Goal: Transaction & Acquisition: Purchase product/service

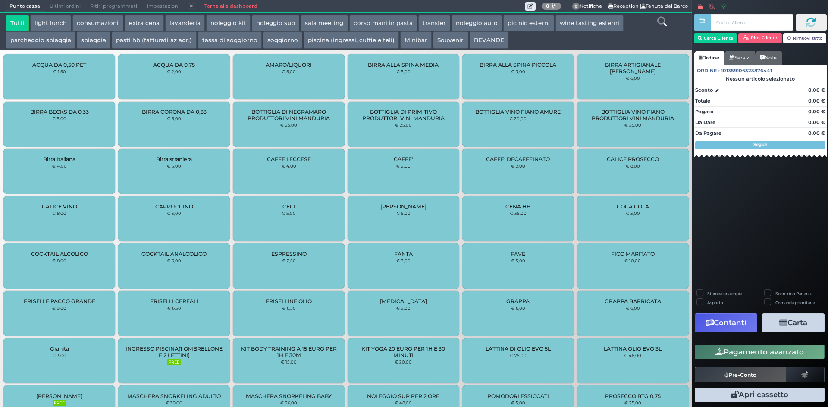
click at [228, 3] on link "Torna alla dashboard" at bounding box center [230, 6] width 63 height 12
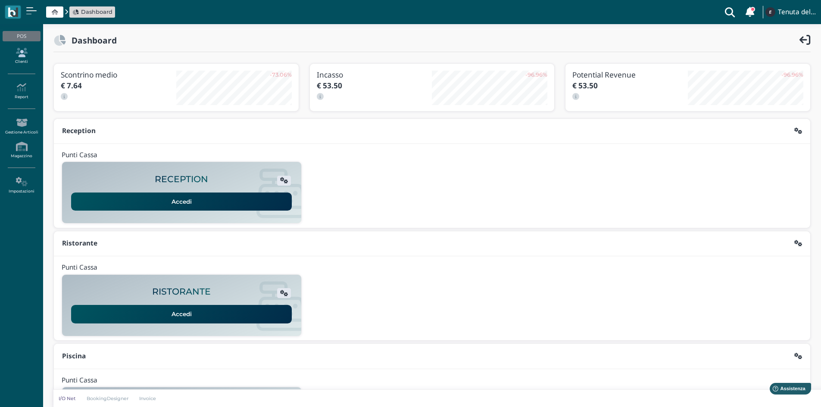
click at [26, 59] on link "Clienti" at bounding box center [22, 56] width 38 height 24
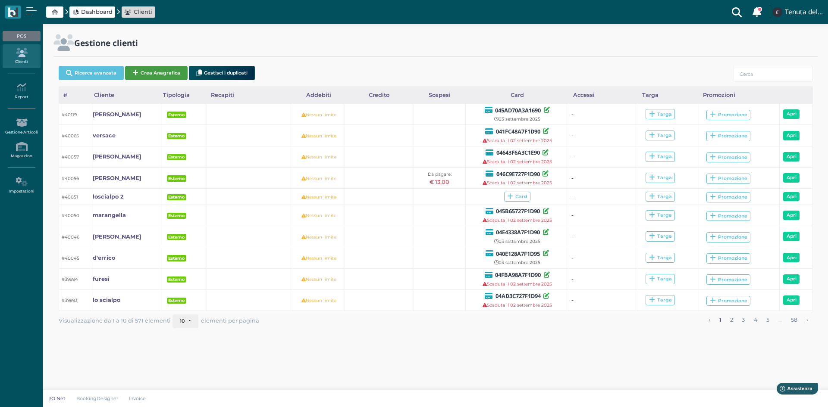
click at [159, 72] on button "Crea Anagrafica" at bounding box center [156, 73] width 63 height 14
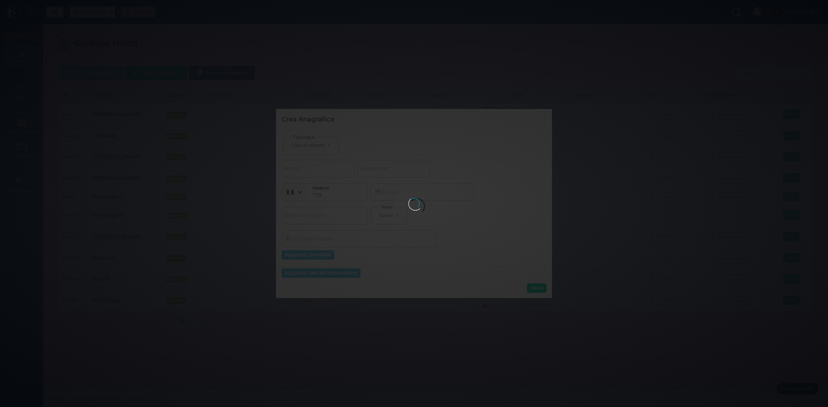
select select
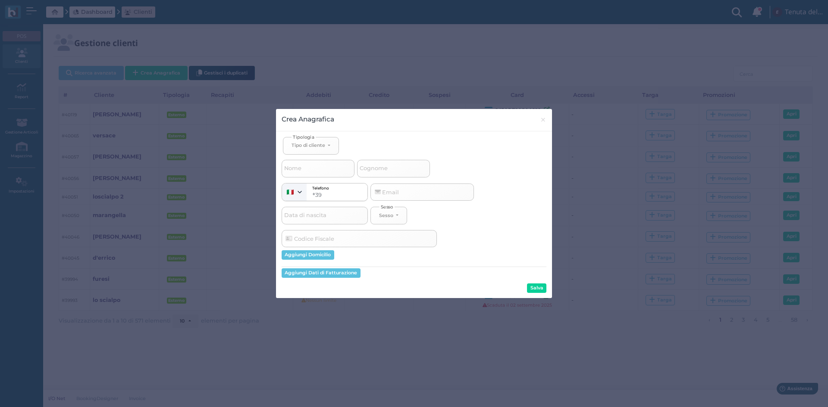
click at [377, 172] on span "Cognome" at bounding box center [373, 168] width 31 height 11
click at [377, 172] on input "Cognome" at bounding box center [393, 168] width 73 height 17
select select
type input "z"
select select
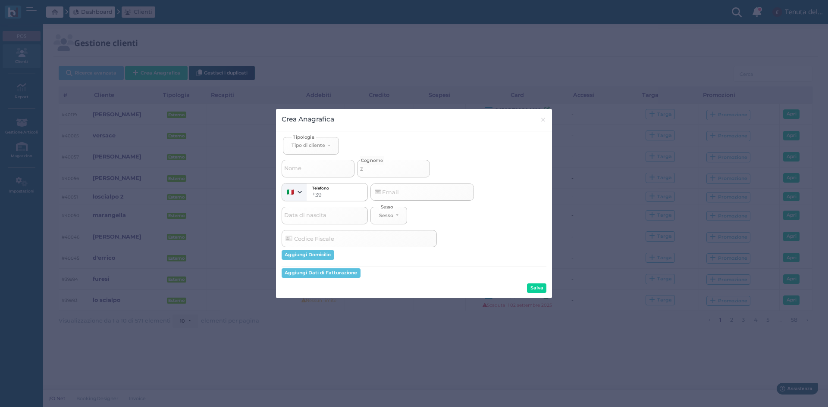
select select
type input "za"
select select
type input "zap"
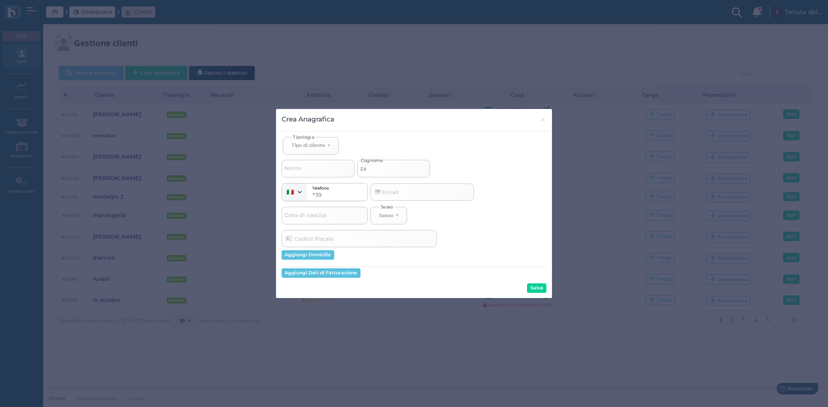
select select
type input "zapp"
select select
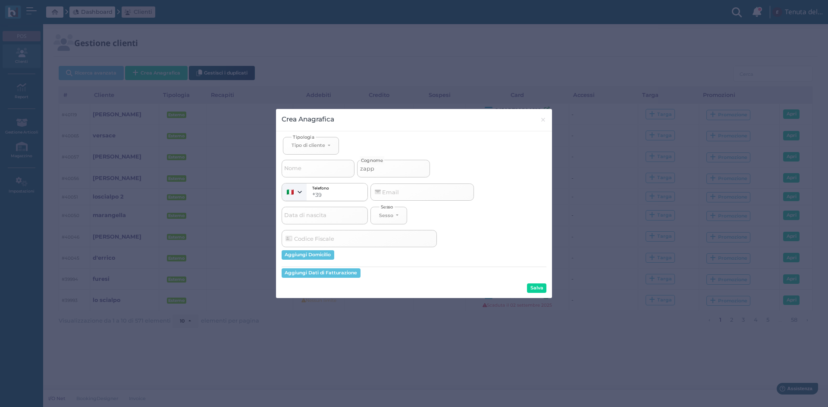
type input "zappa"
select select
type input "zappat"
select select
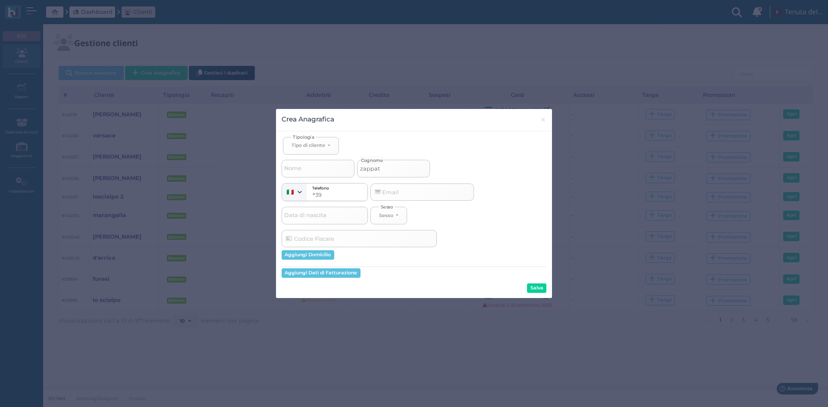
select select
type input "zappato"
select select
type input "zappator"
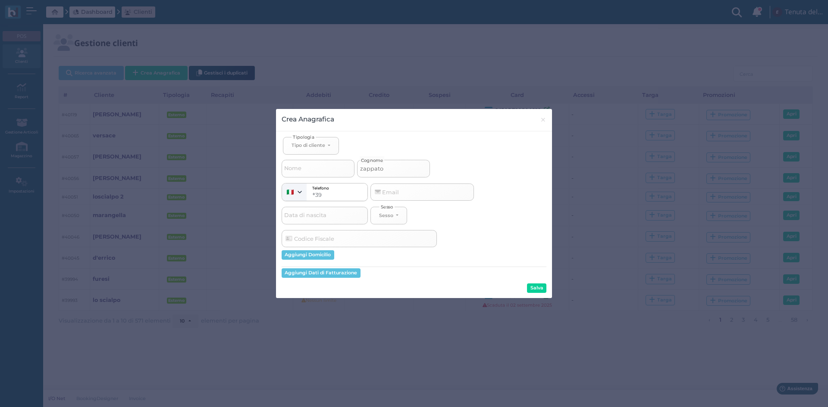
select select
type input "zappatore"
select select
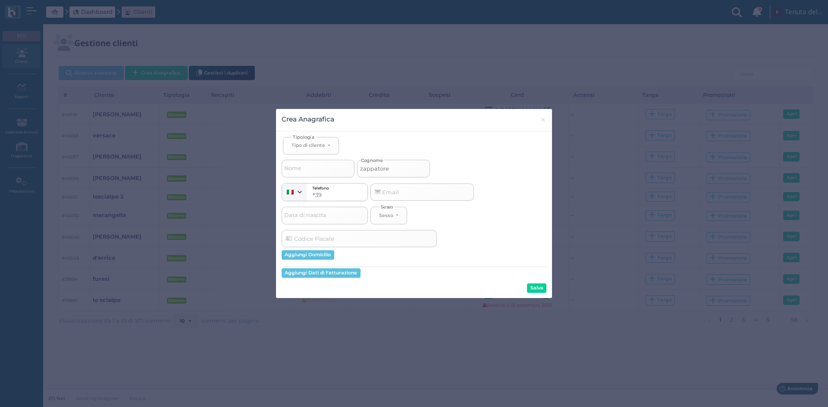
type input "zappatore"
select select
type input "zappatore"
click at [318, 144] on div "Tipo di cliente" at bounding box center [308, 145] width 34 height 6
click at [309, 177] on span "Esterno" at bounding box center [302, 174] width 22 height 7
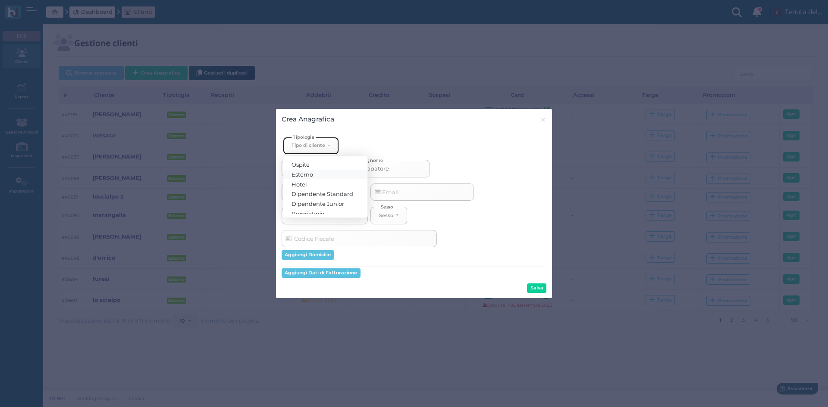
select select "[object Object]"
select select
drag, startPoint x: 532, startPoint y: 289, endPoint x: 521, endPoint y: 295, distance: 13.1
click at [532, 289] on button "Salva" at bounding box center [536, 288] width 19 height 9
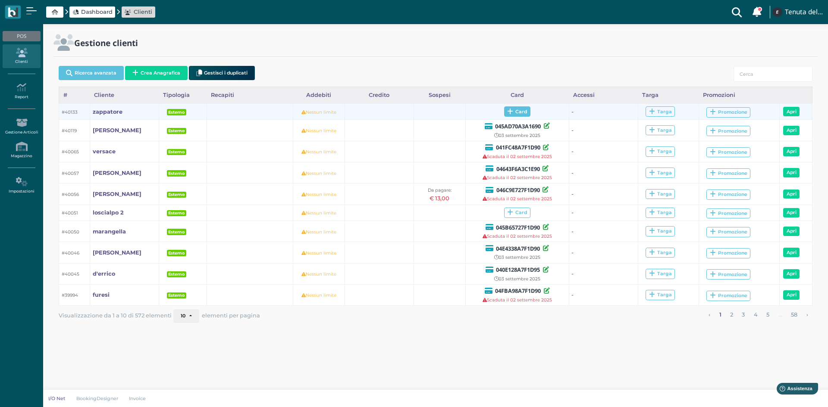
click at [507, 115] on icon at bounding box center [510, 112] width 6 height 6
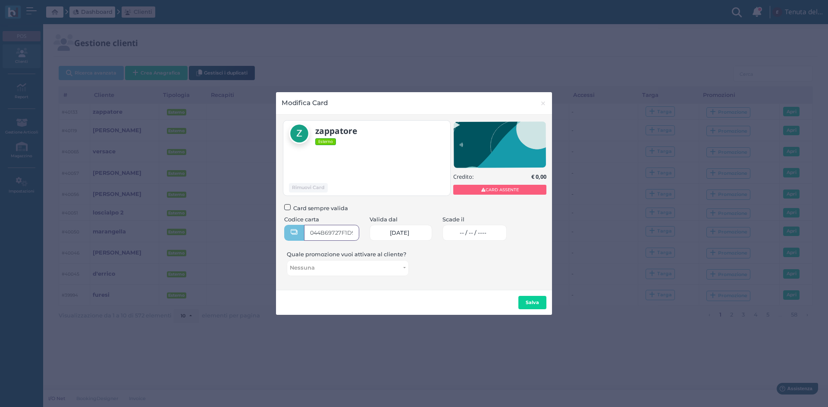
type input "044B69727F1D91"
click at [472, 234] on span "-- / -- / ----" at bounding box center [473, 233] width 27 height 7
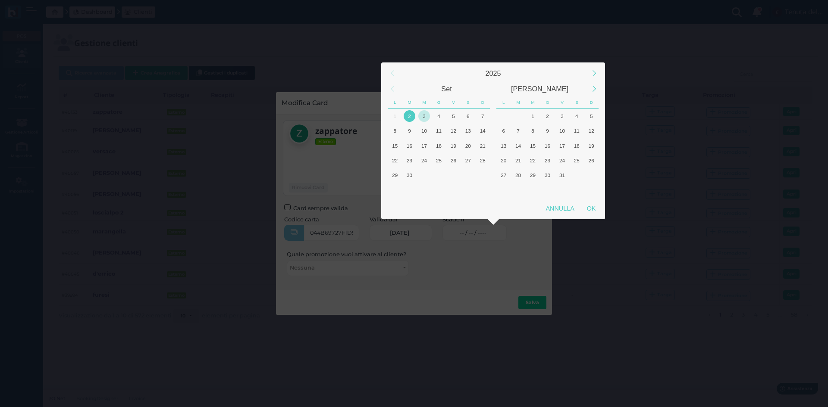
click at [426, 115] on div "3" at bounding box center [424, 116] width 12 height 12
click at [591, 213] on div "OK" at bounding box center [591, 209] width 22 height 16
type input "03/09/2025"
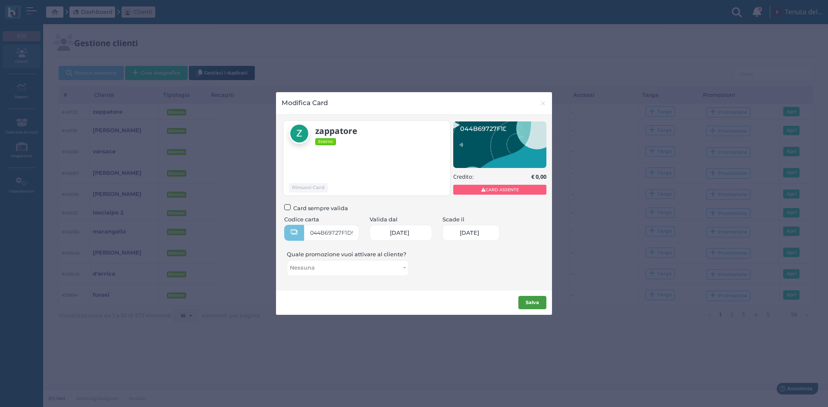
scroll to position [0, 38]
click at [532, 303] on b "Salva" at bounding box center [531, 303] width 13 height 6
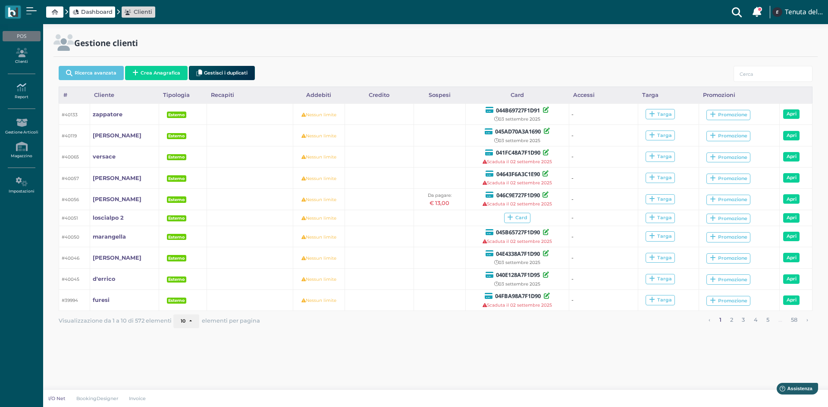
click at [21, 91] on icon at bounding box center [22, 87] width 38 height 9
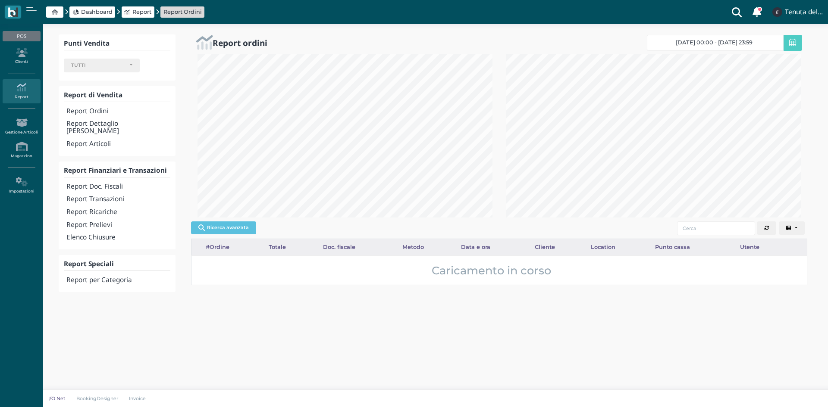
select select
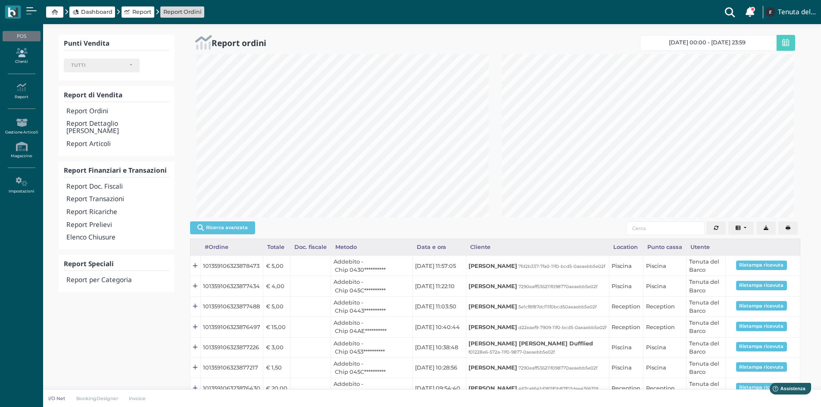
click at [26, 55] on icon at bounding box center [22, 52] width 38 height 9
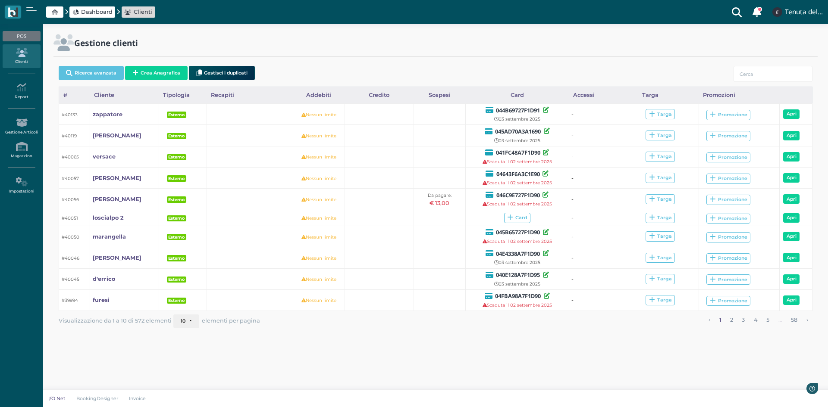
click at [96, 16] on span "Dashboard" at bounding box center [96, 12] width 31 height 8
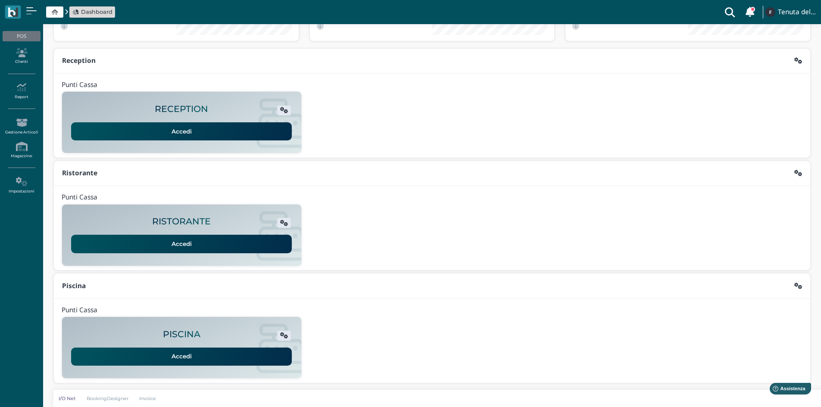
click at [215, 355] on link "Accedi" at bounding box center [181, 357] width 221 height 18
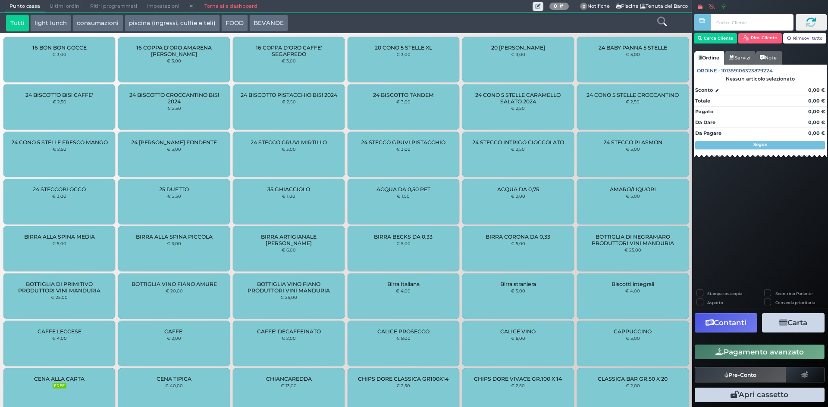
click at [157, 18] on button "piscina (ingressi, cuffie e teli)" at bounding box center [172, 23] width 95 height 17
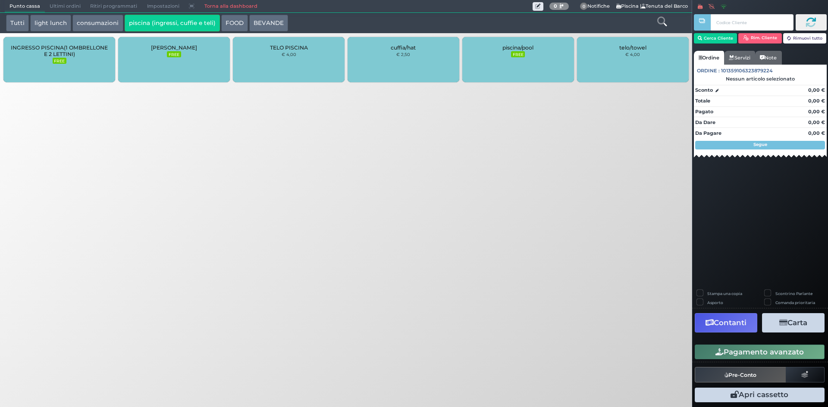
click at [72, 50] on span "INGRESSO PISCINA(1 OMBRELLONE E 2 LETTINI)" at bounding box center [59, 50] width 97 height 13
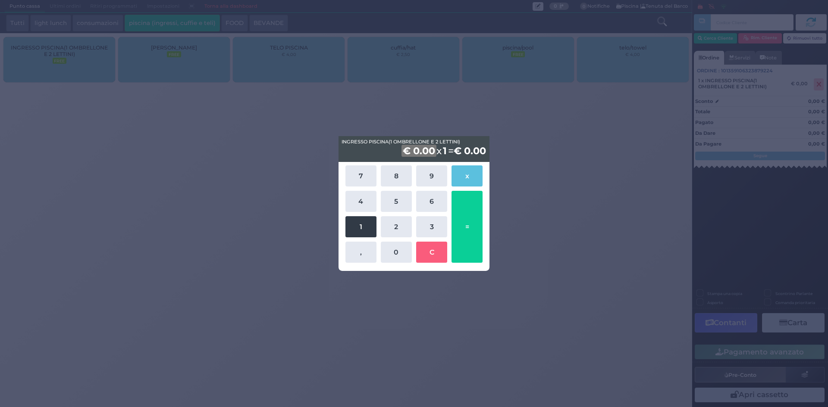
click at [371, 226] on button "1" at bounding box center [360, 226] width 31 height 21
click at [393, 206] on button "5" at bounding box center [396, 201] width 31 height 21
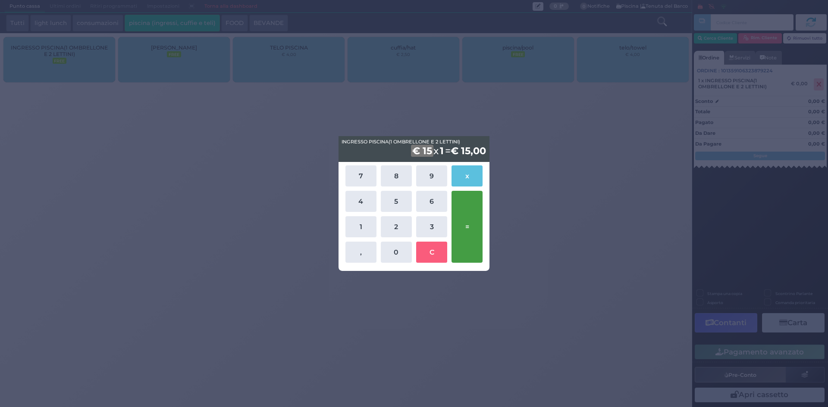
click at [471, 227] on button "=" at bounding box center [466, 227] width 31 height 72
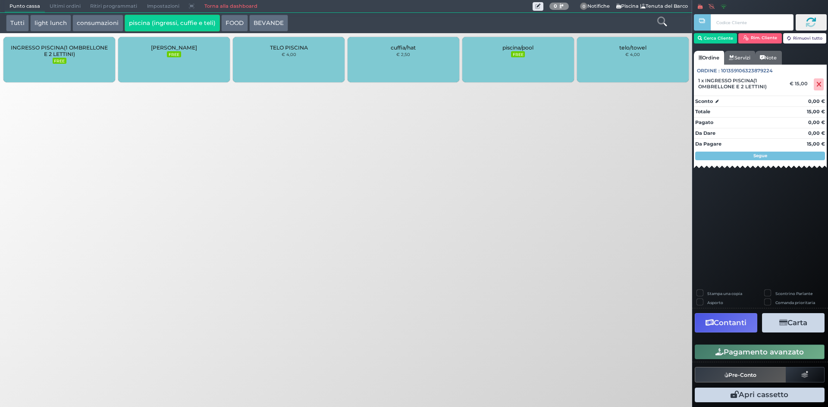
click at [177, 56] on small "FREE" at bounding box center [174, 54] width 14 height 6
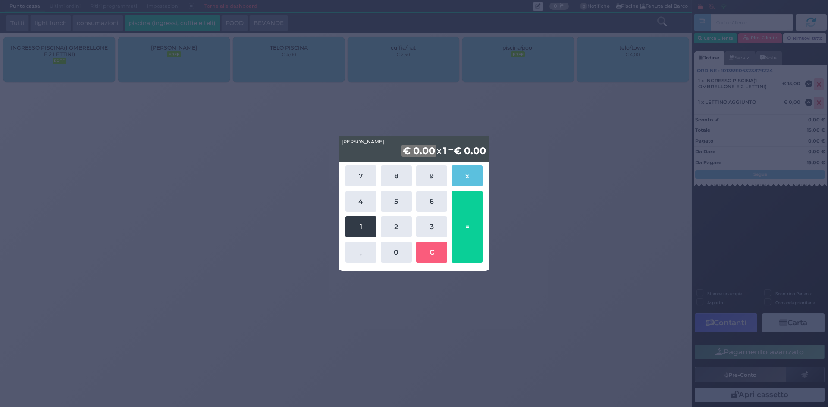
click at [369, 224] on button "1" at bounding box center [360, 226] width 31 height 21
drag, startPoint x: 392, startPoint y: 250, endPoint x: 400, endPoint y: 251, distance: 8.6
click at [392, 251] on button "0" at bounding box center [396, 252] width 31 height 21
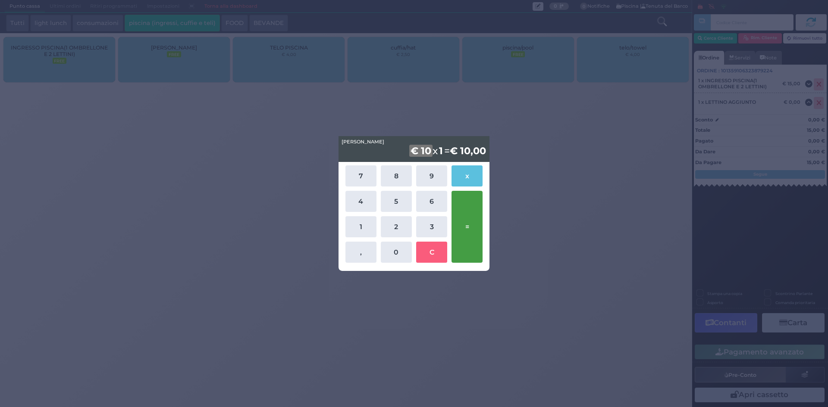
click at [457, 231] on button "=" at bounding box center [466, 227] width 31 height 72
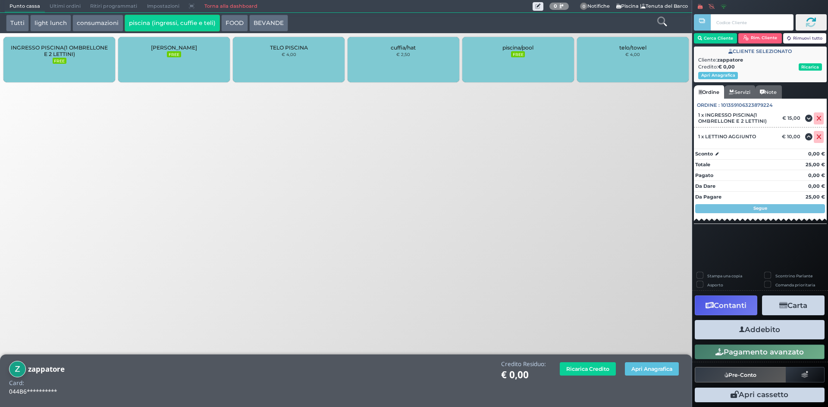
click at [768, 328] on button "Addebito" at bounding box center [759, 329] width 130 height 19
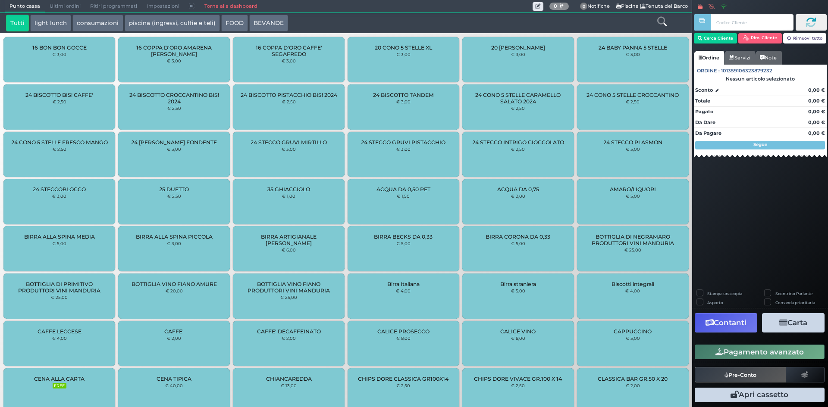
click at [217, 6] on link "Torna alla dashboard" at bounding box center [230, 6] width 63 height 12
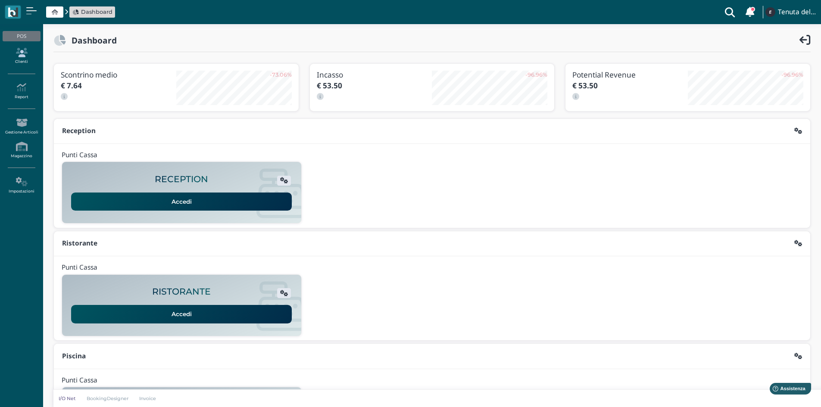
click at [21, 65] on link "Clienti" at bounding box center [22, 56] width 38 height 24
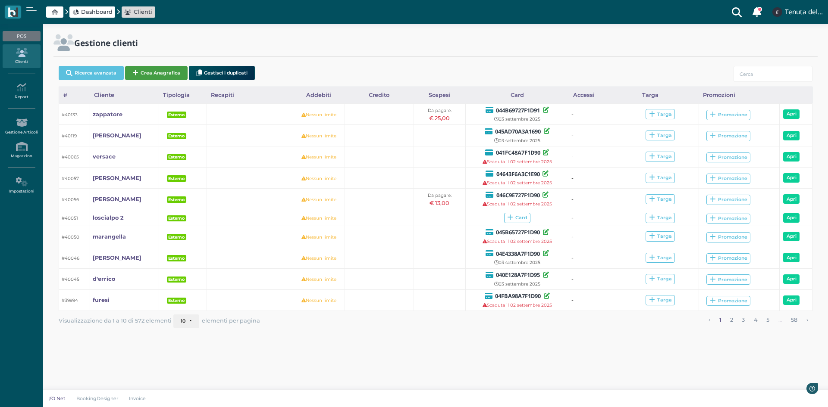
click at [174, 72] on button "Crea Anagrafica" at bounding box center [156, 73] width 63 height 14
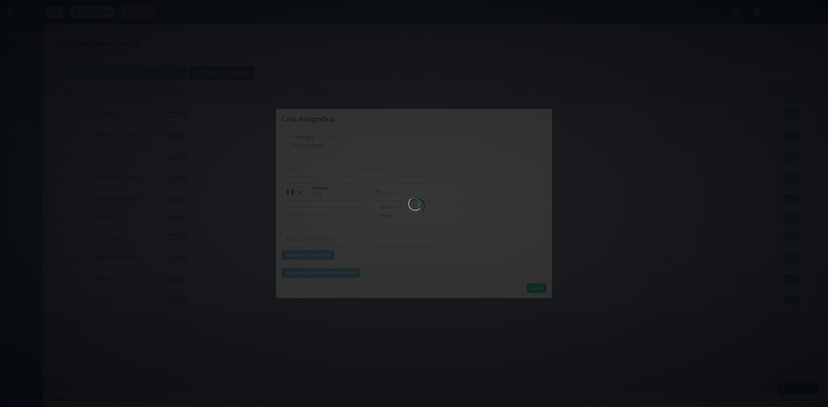
select select
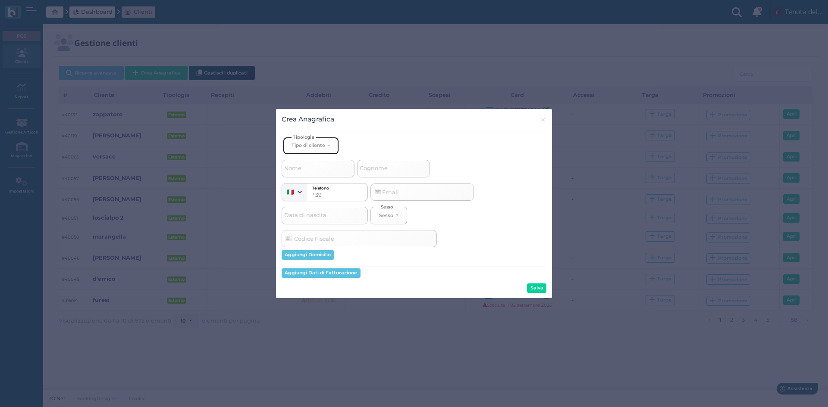
click at [310, 152] on button "Tipo di cliente" at bounding box center [311, 146] width 56 height 18
drag, startPoint x: 305, startPoint y: 174, endPoint x: 314, endPoint y: 174, distance: 9.1
click at [306, 174] on span "Esterno" at bounding box center [302, 174] width 22 height 7
select select "[object Object]"
select select
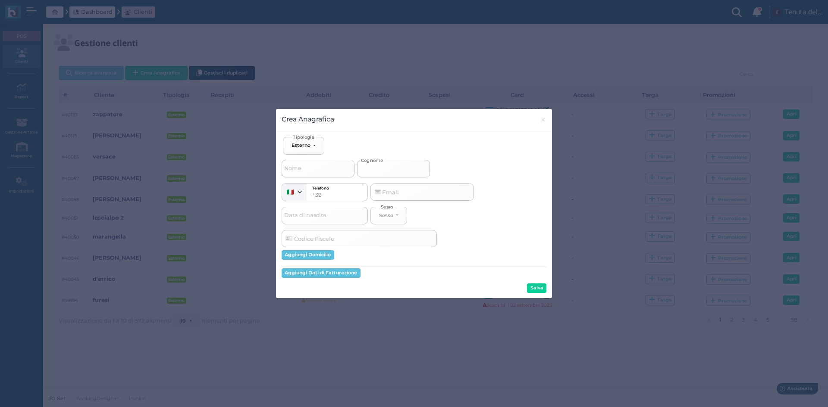
click at [377, 162] on label "Cognome" at bounding box center [393, 168] width 73 height 17
click at [377, 162] on input "Cognome" at bounding box center [393, 168] width 73 height 17
type input "m"
select select
type input "me"
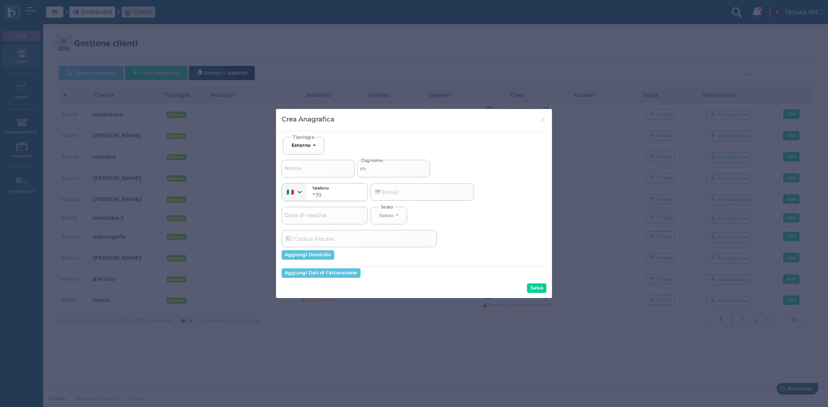
select select
type input "mel"
select select
type input "[PERSON_NAME]"
select select
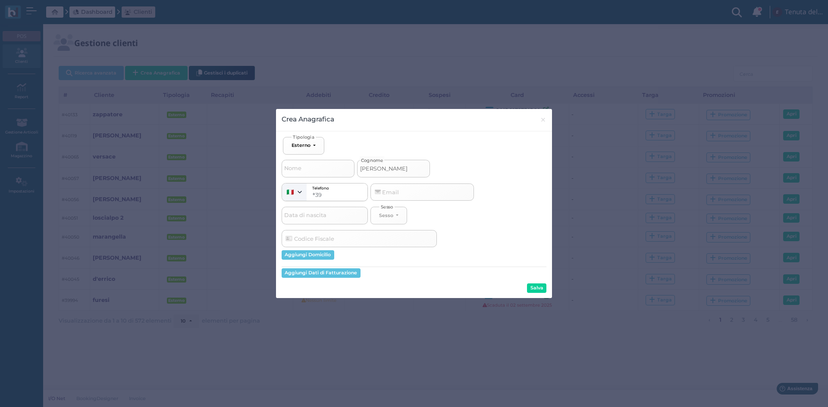
type input "melle"
select select
type input "melle"
click at [536, 292] on button "Salva" at bounding box center [536, 288] width 19 height 9
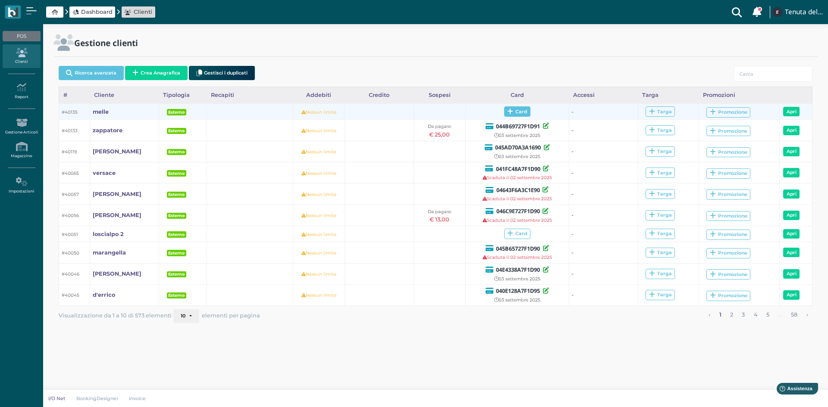
click at [519, 110] on span "Card" at bounding box center [517, 111] width 26 height 10
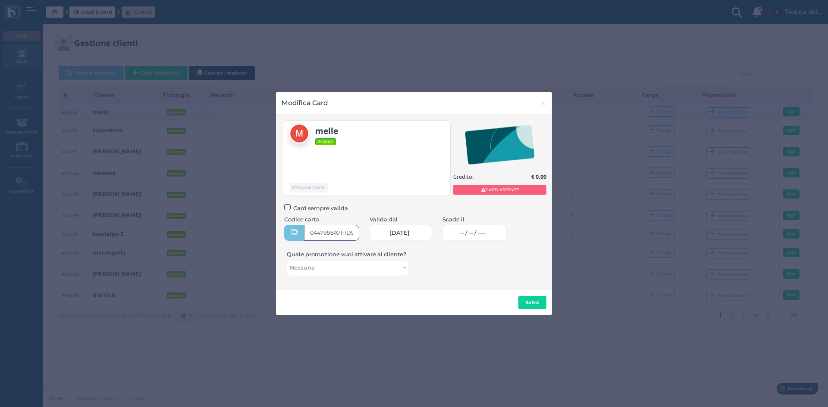
type input "0447998A7F1D91"
click at [468, 232] on link "-- / -- / ----" at bounding box center [474, 233] width 64 height 16
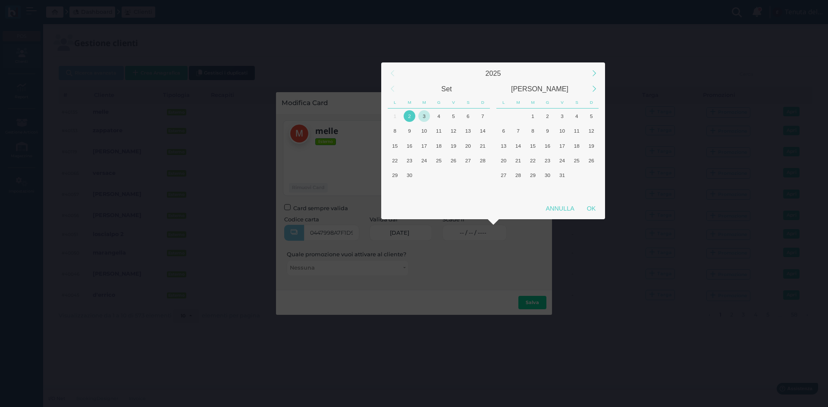
click at [426, 119] on div "3" at bounding box center [424, 116] width 12 height 12
click at [590, 208] on div "OK" at bounding box center [591, 209] width 22 height 16
type input "03/09/2025"
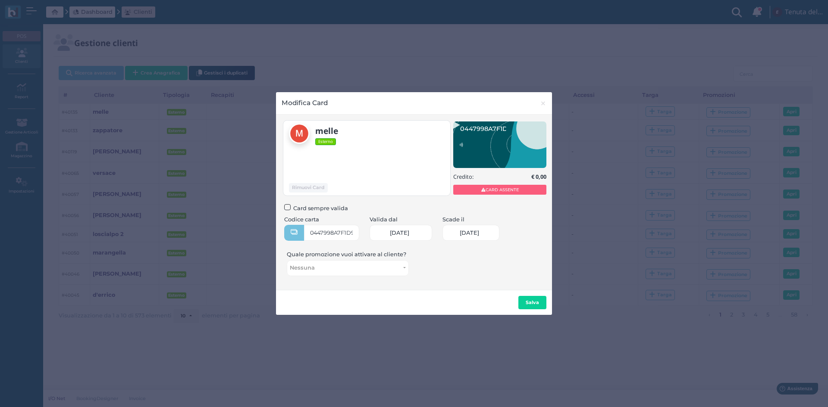
scroll to position [0, 38]
click at [539, 297] on button "Salva" at bounding box center [532, 303] width 28 height 14
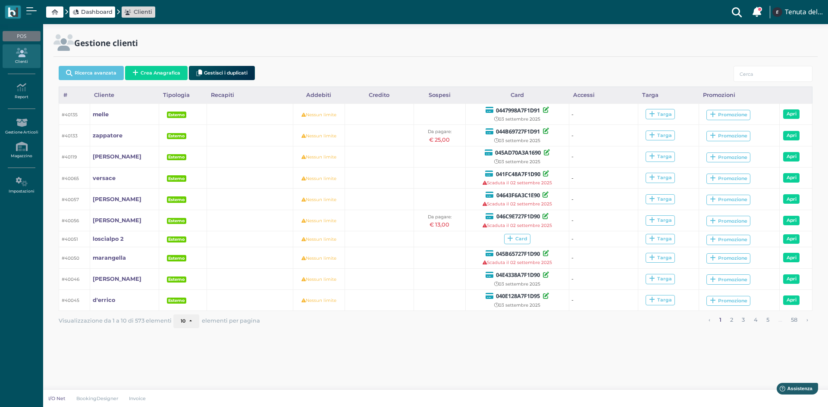
drag, startPoint x: 96, startPoint y: 15, endPoint x: 90, endPoint y: 15, distance: 6.1
click at [96, 15] on span "Dashboard" at bounding box center [96, 12] width 31 height 8
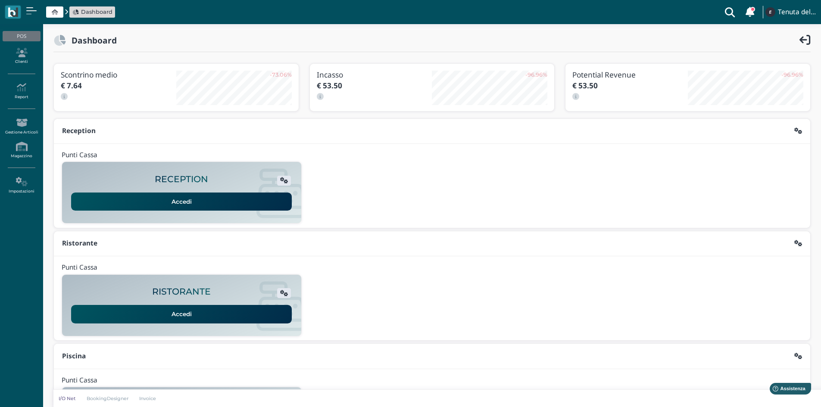
scroll to position [70, 0]
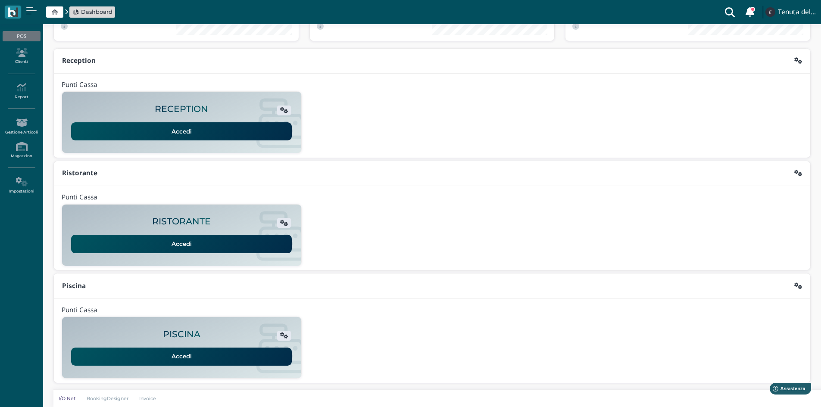
click at [205, 354] on link "Accedi" at bounding box center [181, 357] width 221 height 18
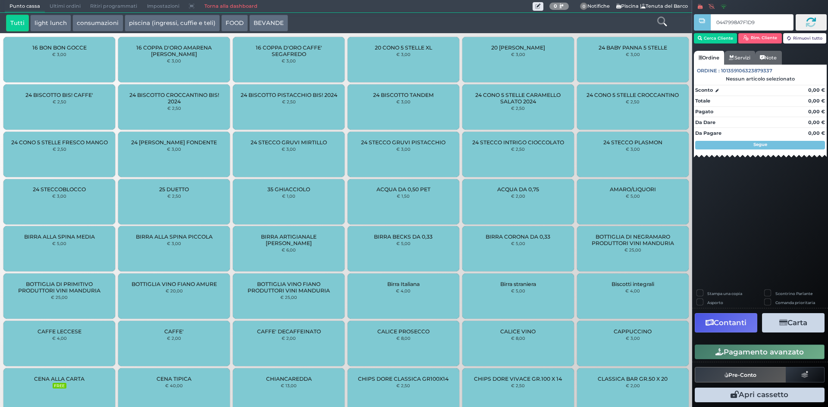
type input "0447998A7F1D91"
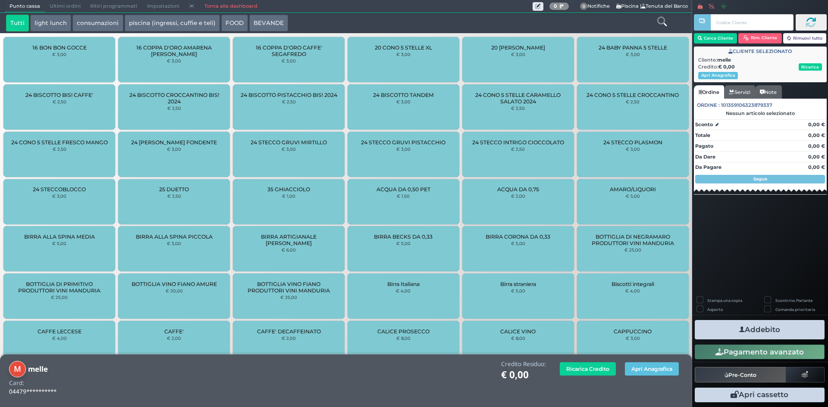
click at [147, 20] on button "piscina (ingressi, cuffie e teli)" at bounding box center [172, 23] width 95 height 17
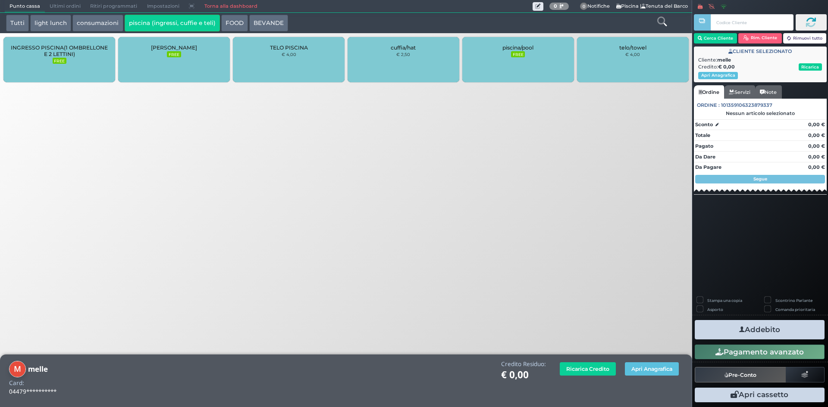
click at [73, 55] on span "INGRESSO PISCINA(1 OMBRELLONE E 2 LETTINI)" at bounding box center [59, 50] width 97 height 13
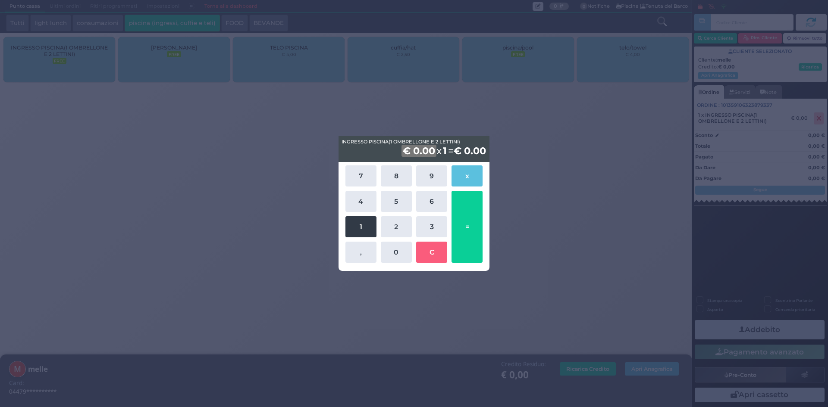
drag, startPoint x: 358, startPoint y: 222, endPoint x: 388, endPoint y: 216, distance: 30.5
click at [359, 223] on button "1" at bounding box center [360, 226] width 31 height 21
drag, startPoint x: 399, startPoint y: 203, endPoint x: 432, endPoint y: 174, distance: 44.0
click at [399, 203] on button "5" at bounding box center [396, 201] width 31 height 21
click at [438, 151] on b "1" at bounding box center [441, 151] width 6 height 12
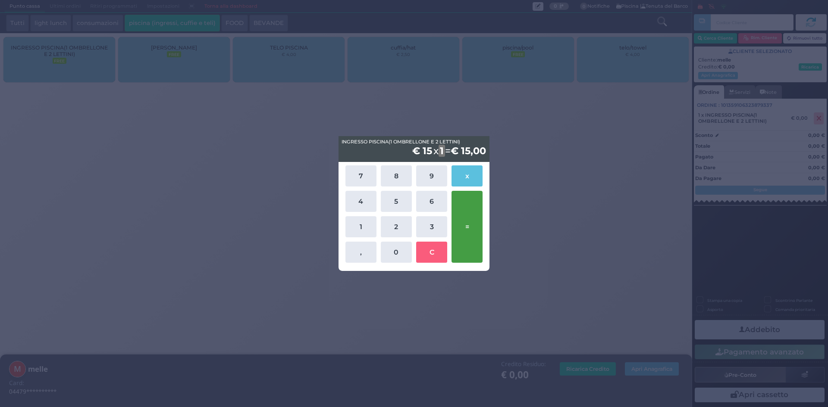
drag, startPoint x: 395, startPoint y: 226, endPoint x: 459, endPoint y: 225, distance: 63.8
click at [398, 226] on button "2" at bounding box center [396, 226] width 31 height 21
drag, startPoint x: 460, startPoint y: 222, endPoint x: 450, endPoint y: 221, distance: 10.4
click at [461, 222] on button "=" at bounding box center [466, 227] width 31 height 72
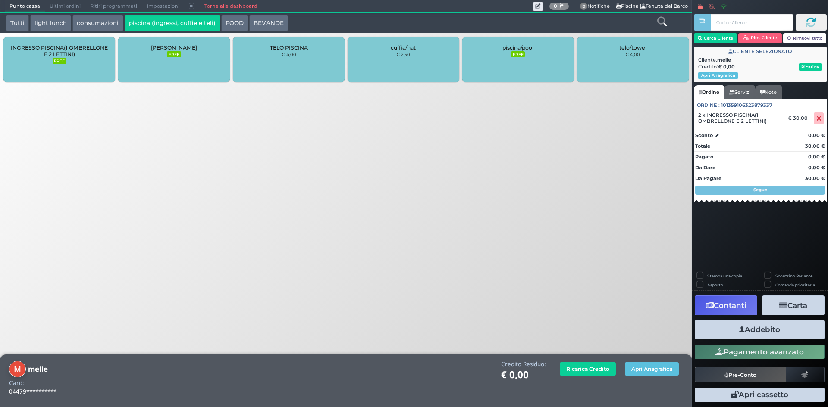
click at [775, 334] on button "Addebito" at bounding box center [759, 329] width 130 height 19
